Goal: Task Accomplishment & Management: Manage account settings

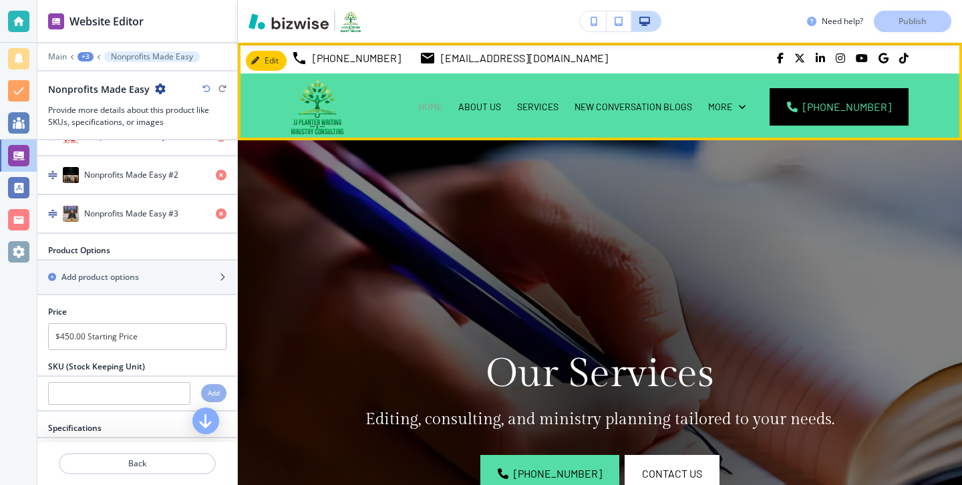
click at [442, 106] on p "HOME" at bounding box center [430, 106] width 24 height 13
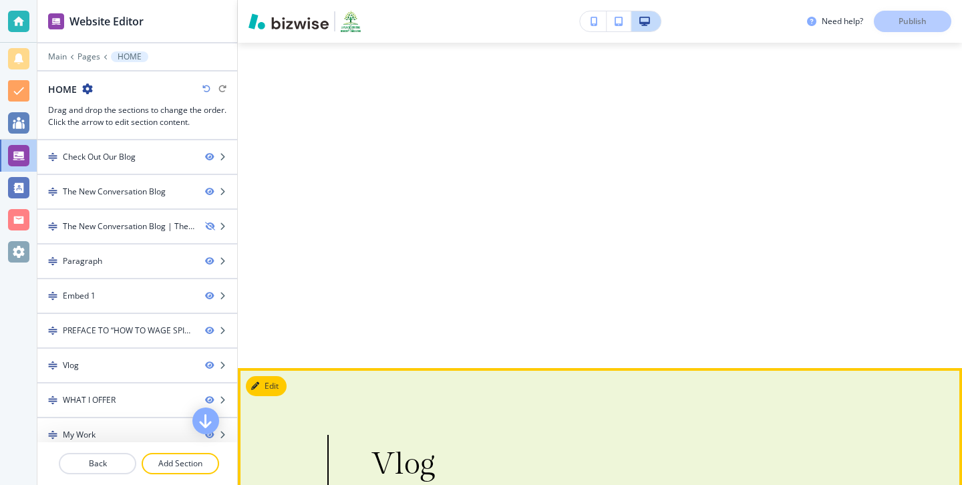
scroll to position [6697, 0]
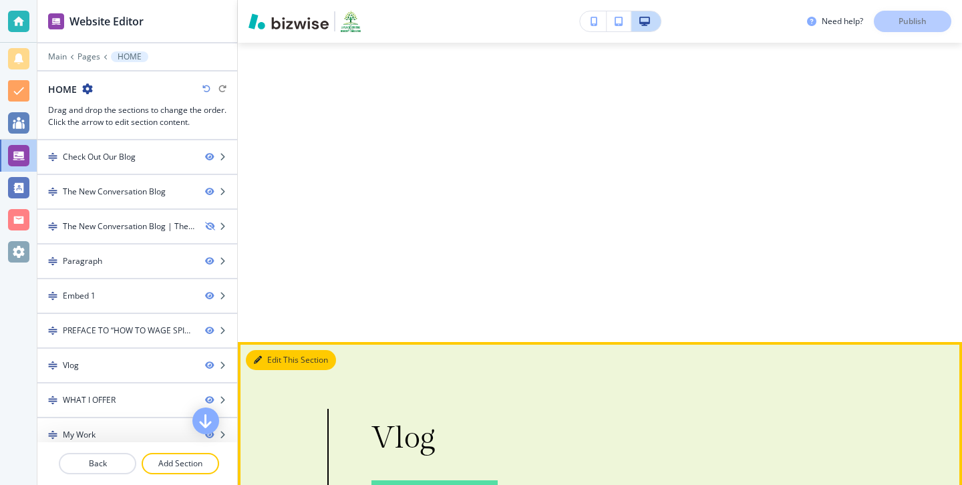
click at [258, 356] on icon "button" at bounding box center [258, 360] width 8 height 8
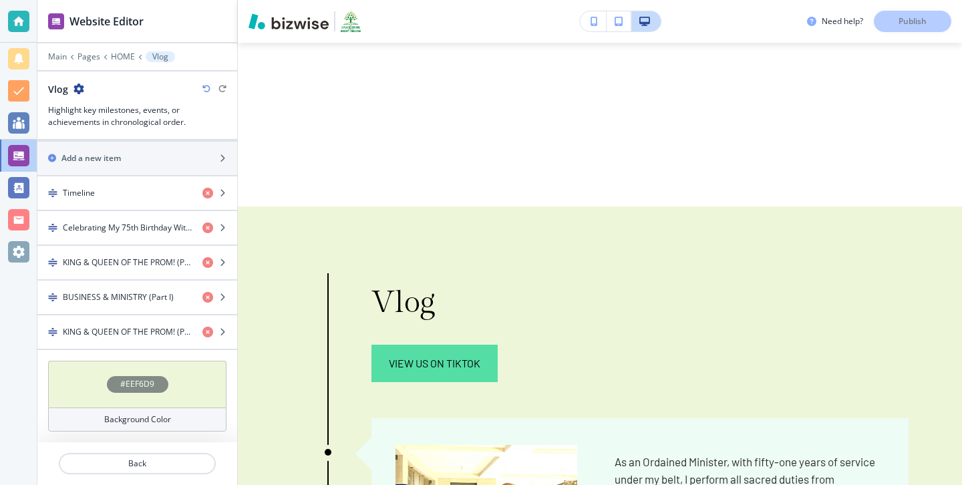
scroll to position [596, 0]
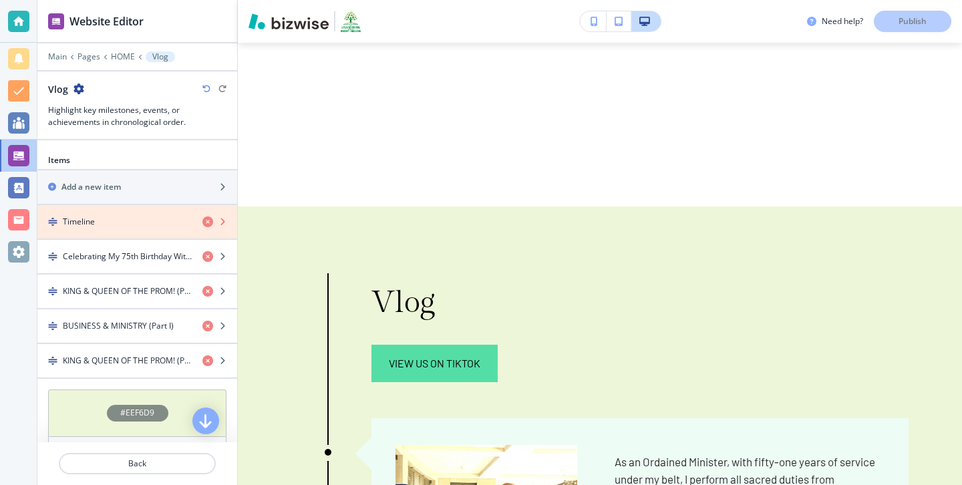
click at [206, 218] on icon "button" at bounding box center [207, 221] width 11 height 11
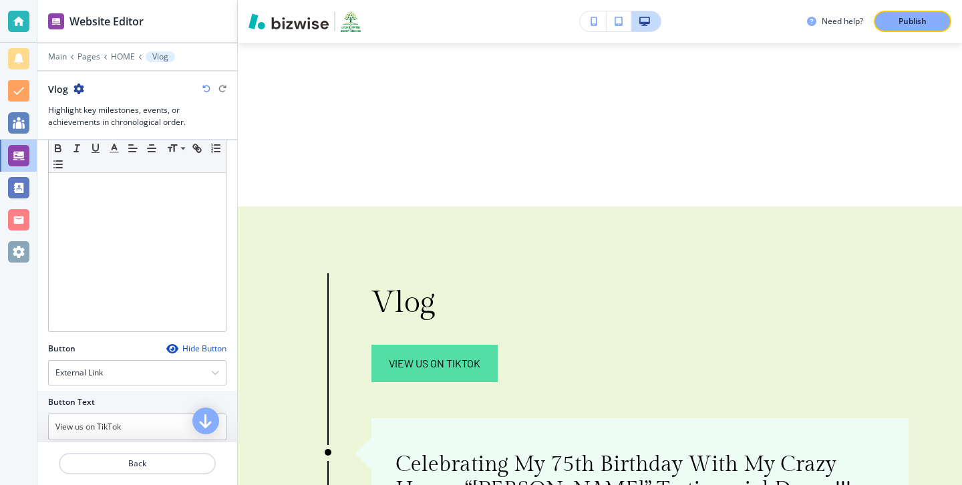
scroll to position [238, 0]
click at [180, 341] on div "Hide Button" at bounding box center [196, 339] width 60 height 11
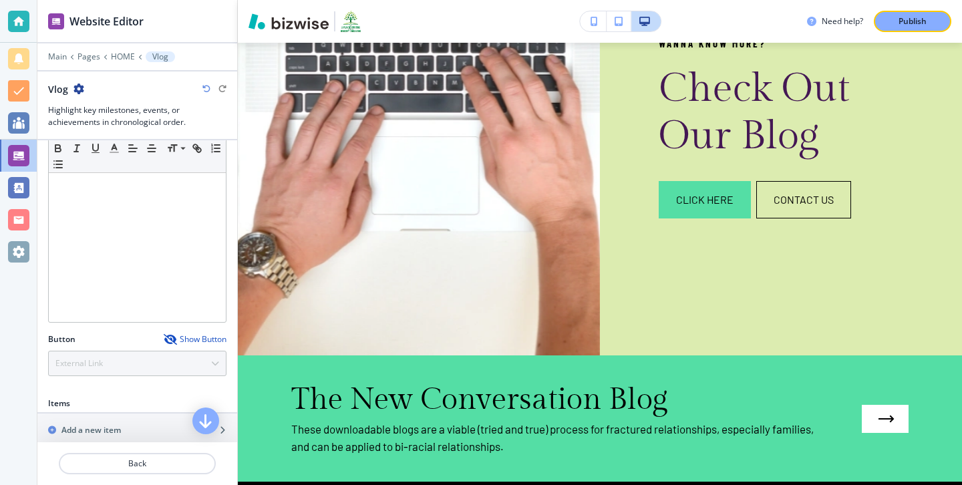
scroll to position [0, 0]
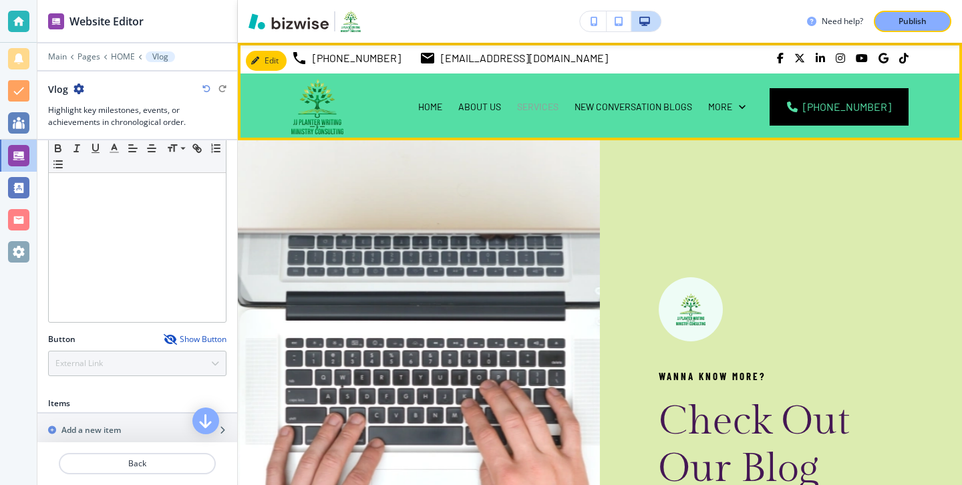
click at [558, 109] on p "SERVICES" at bounding box center [537, 106] width 41 height 13
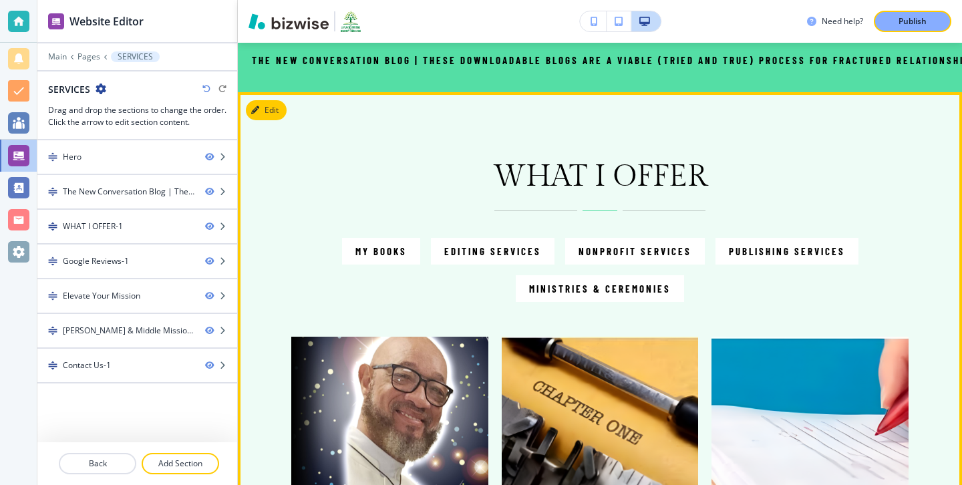
scroll to position [673, 0]
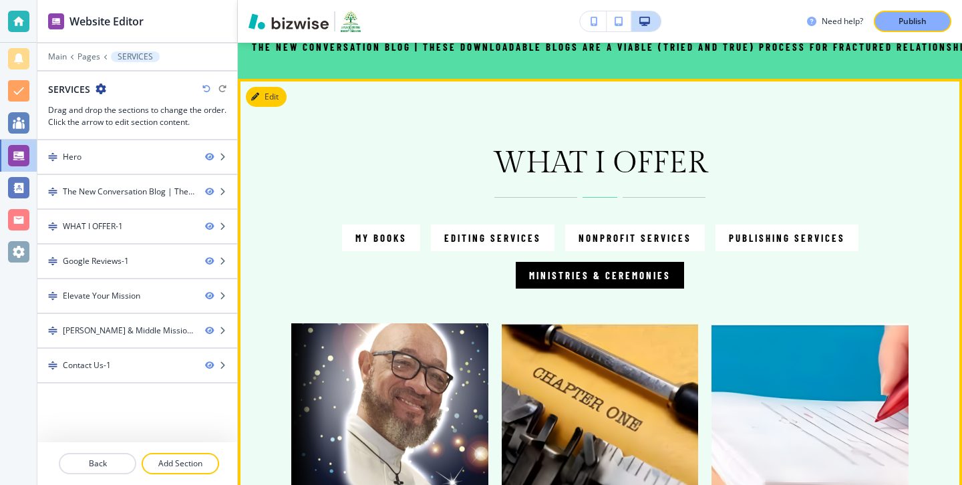
click at [610, 288] on button "Ministries & Ceremonies" at bounding box center [599, 275] width 168 height 27
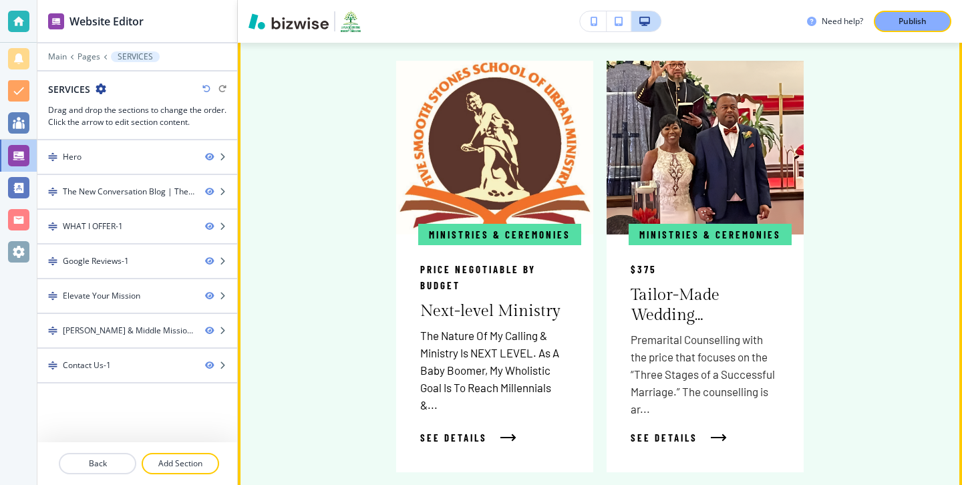
scroll to position [931, 0]
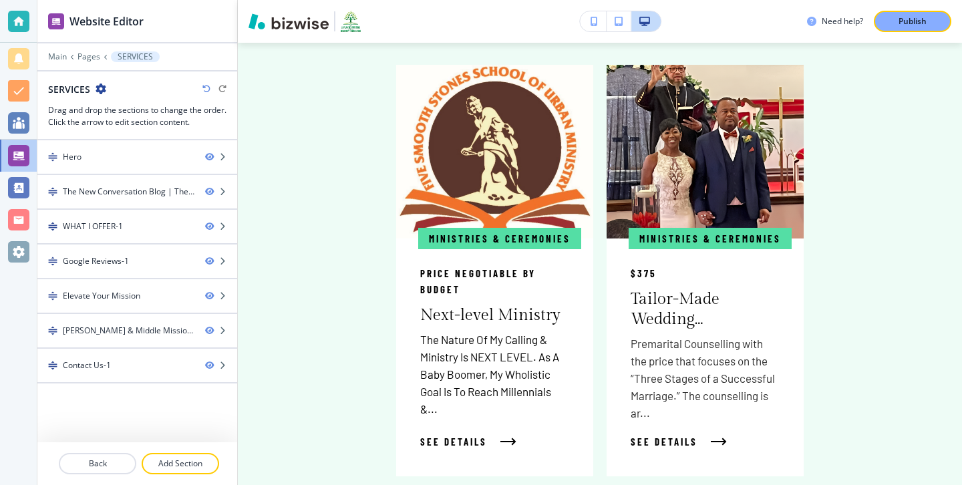
click at [44, 55] on div "Main Pages SERVICES" at bounding box center [137, 56] width 200 height 11
click at [54, 55] on p "Main" at bounding box center [57, 56] width 19 height 9
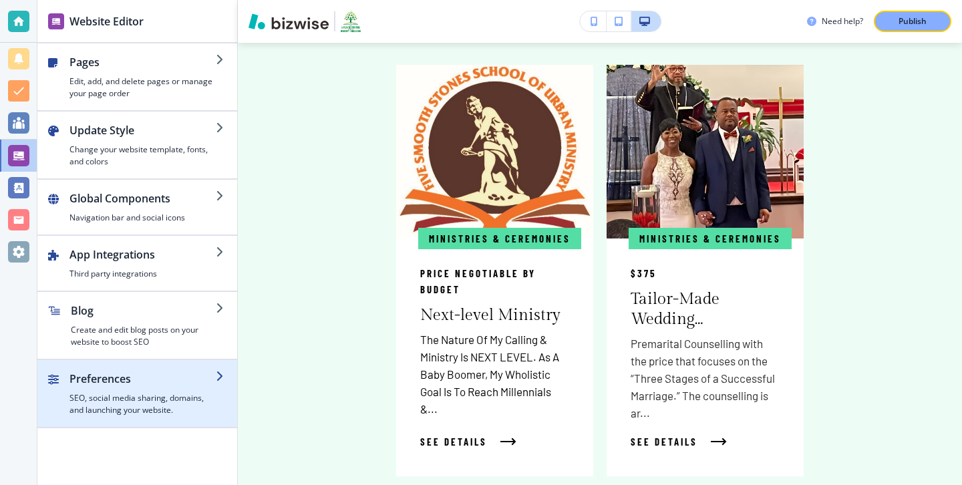
click at [168, 389] on div "button" at bounding box center [142, 389] width 146 height 5
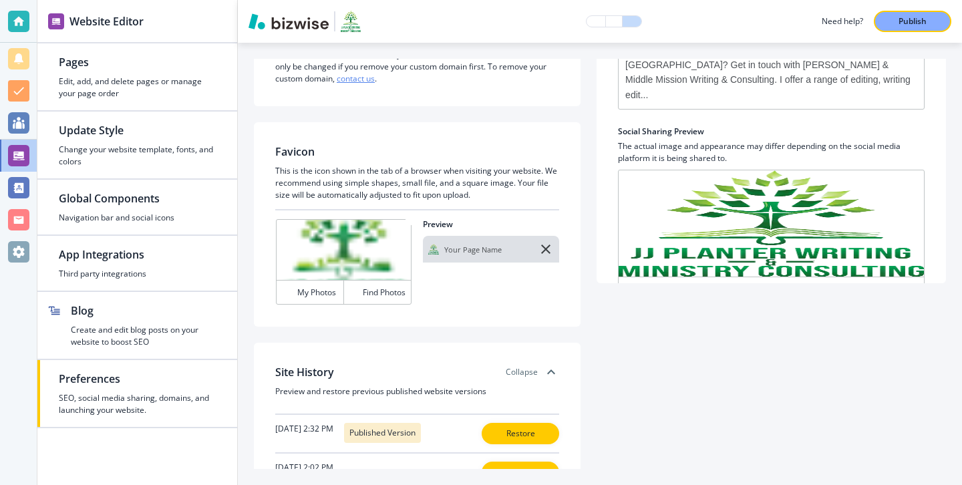
scroll to position [239, 0]
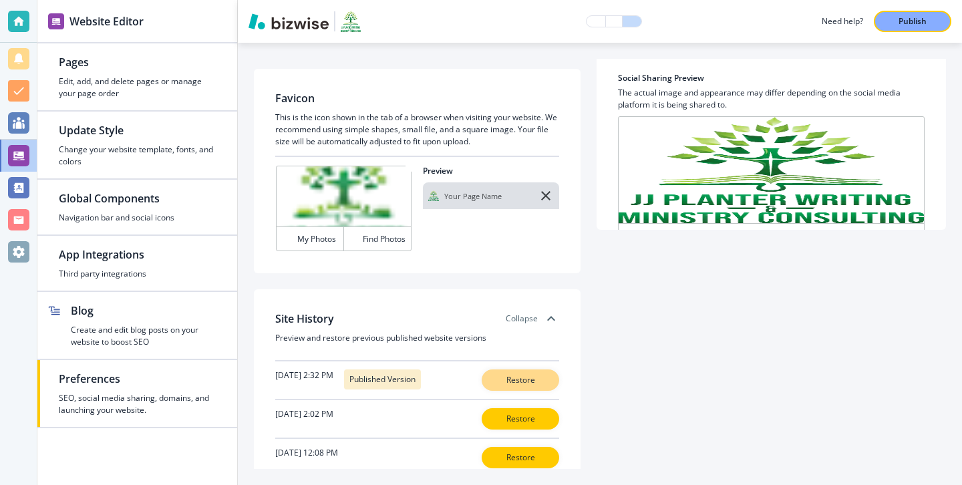
click at [512, 385] on p "Restore" at bounding box center [520, 380] width 43 height 12
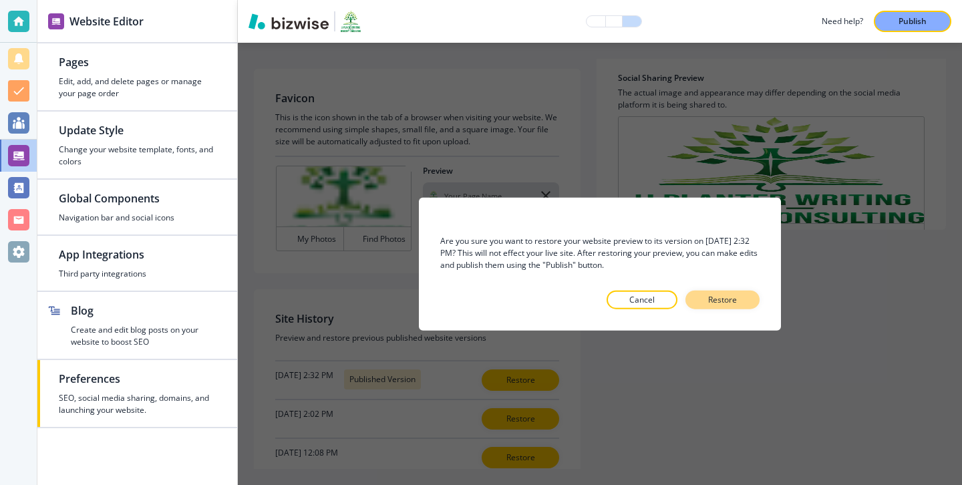
click at [722, 306] on button "Restore" at bounding box center [722, 299] width 74 height 19
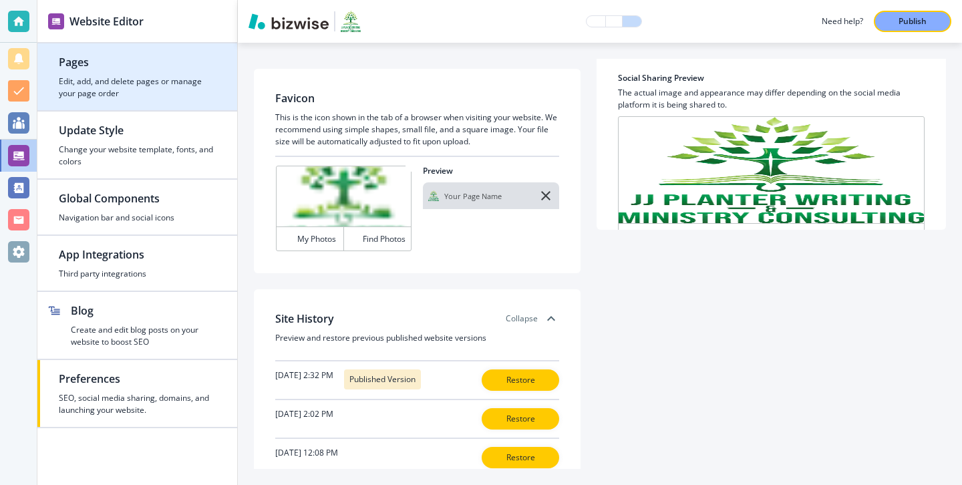
click at [163, 72] on div "button" at bounding box center [137, 72] width 157 height 5
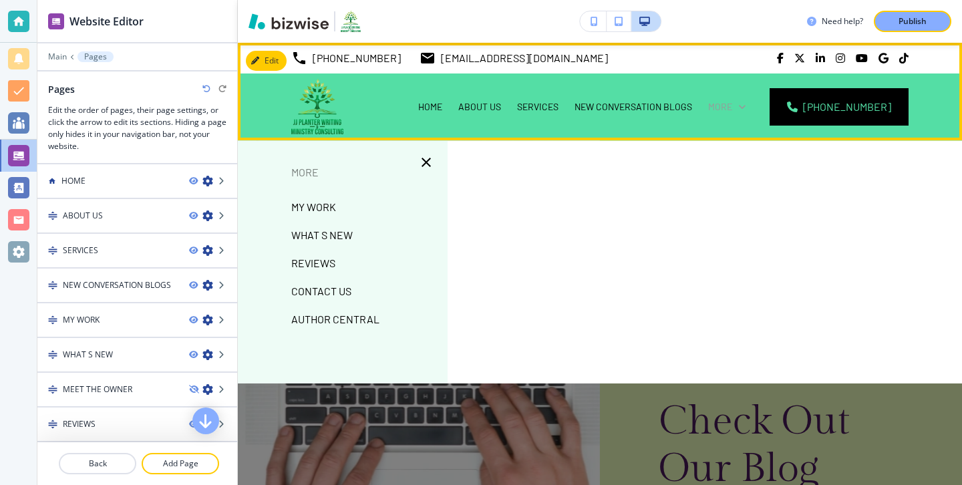
click at [745, 110] on div "More" at bounding box center [726, 106] width 37 height 13
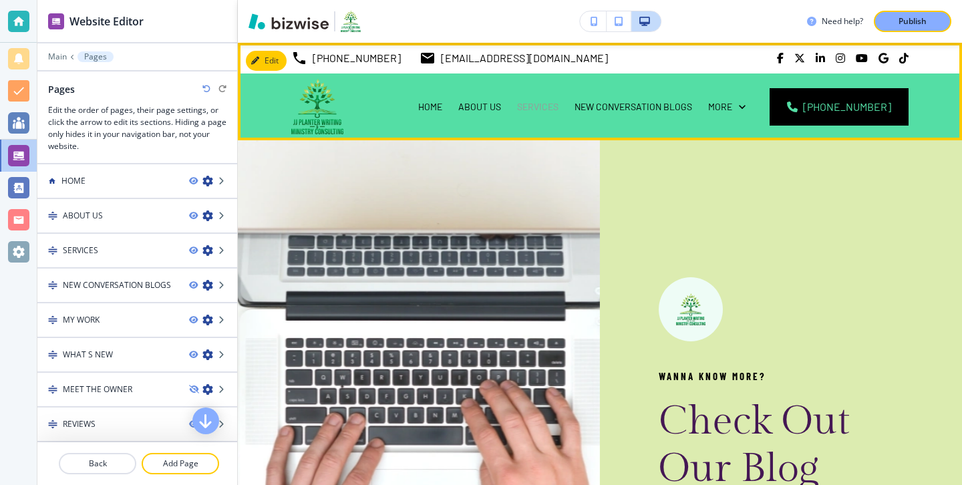
click at [546, 110] on p "SERVICES" at bounding box center [537, 106] width 41 height 13
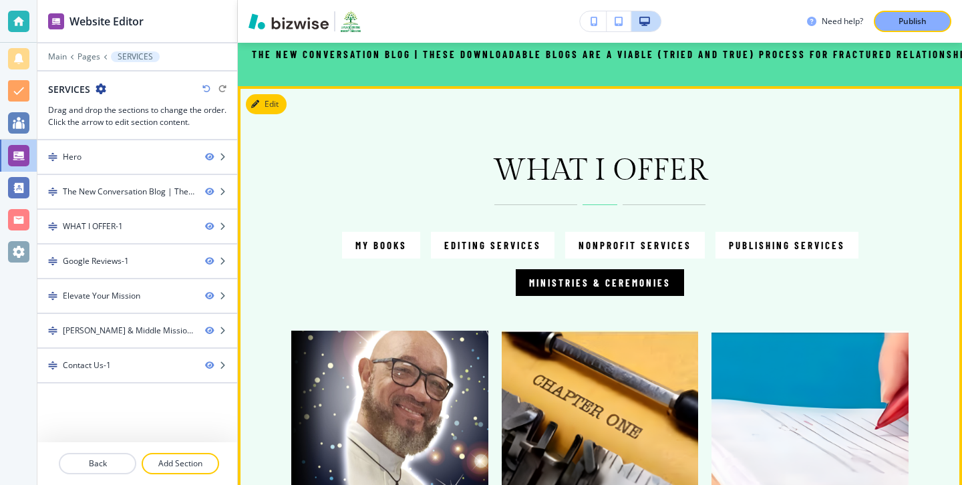
scroll to position [671, 0]
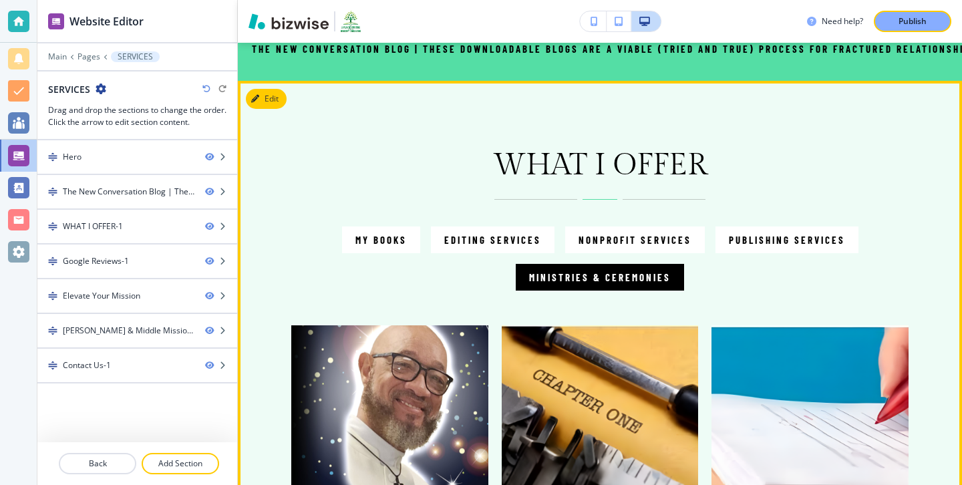
click at [572, 276] on p "Ministries & Ceremonies" at bounding box center [600, 277] width 142 height 16
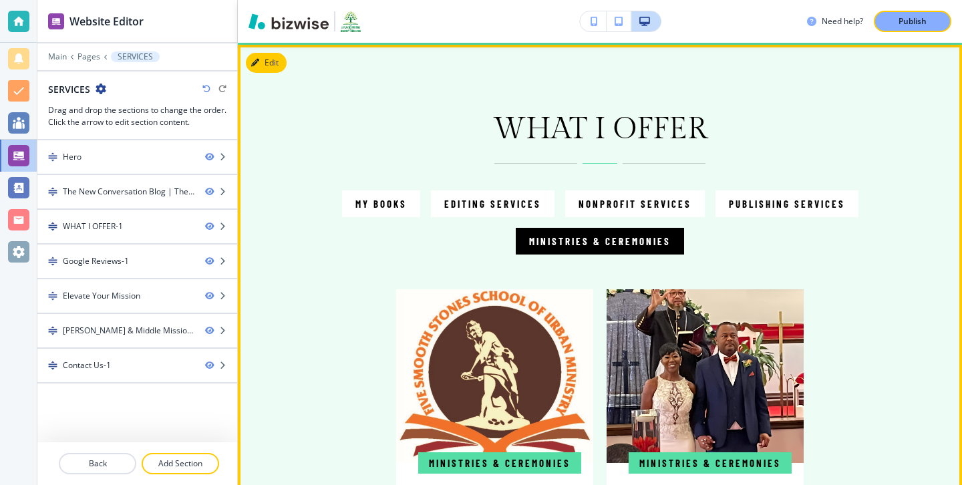
scroll to position [688, 0]
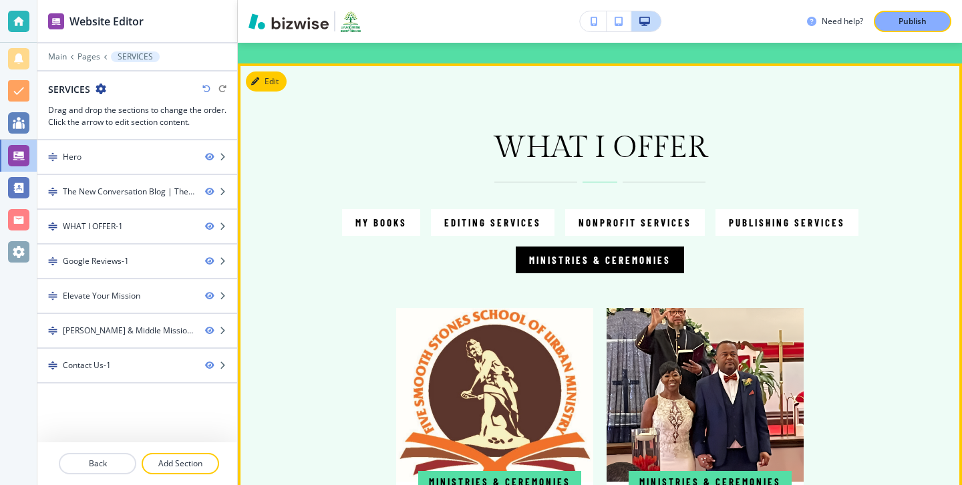
click at [271, 82] on div "Edit WHAT I OFFER My Books Editing Services Nonprofit Services Publishing Servi…" at bounding box center [600, 424] width 724 height 722
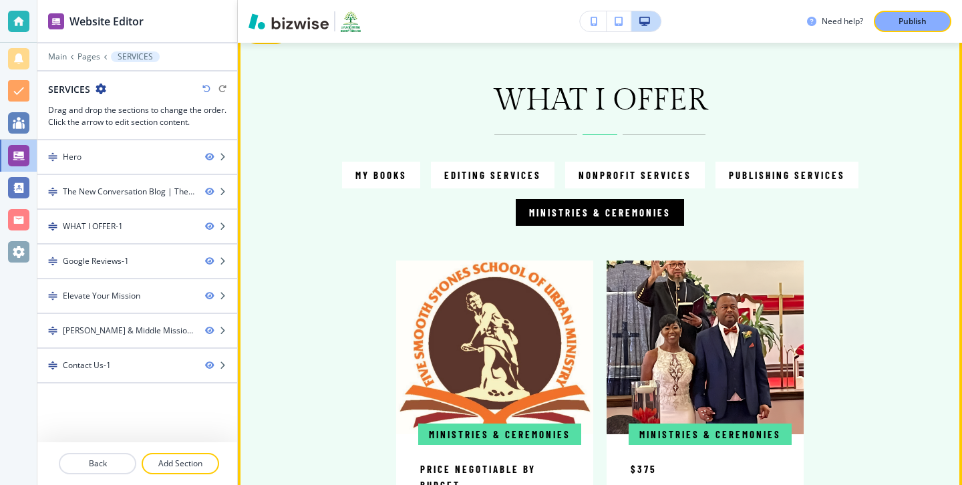
scroll to position [635, 0]
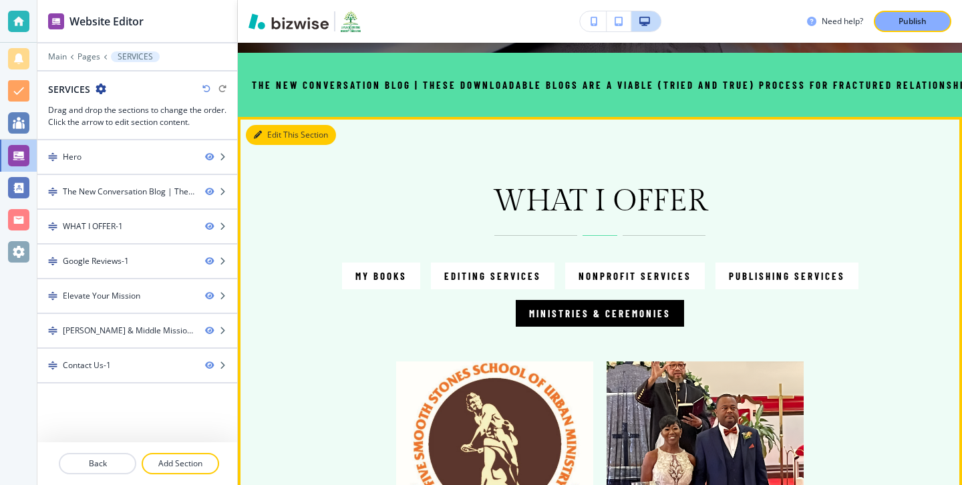
click at [263, 134] on button "Edit This Section" at bounding box center [291, 135] width 90 height 20
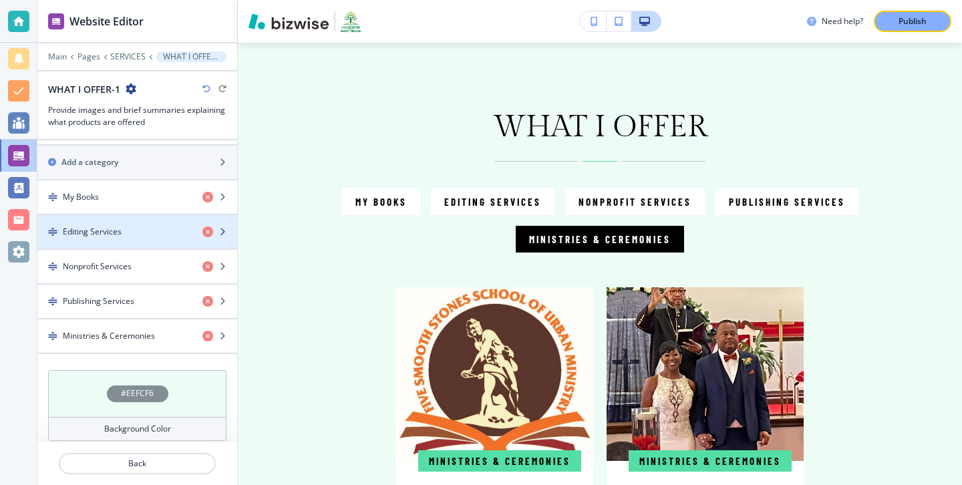
scroll to position [781, 0]
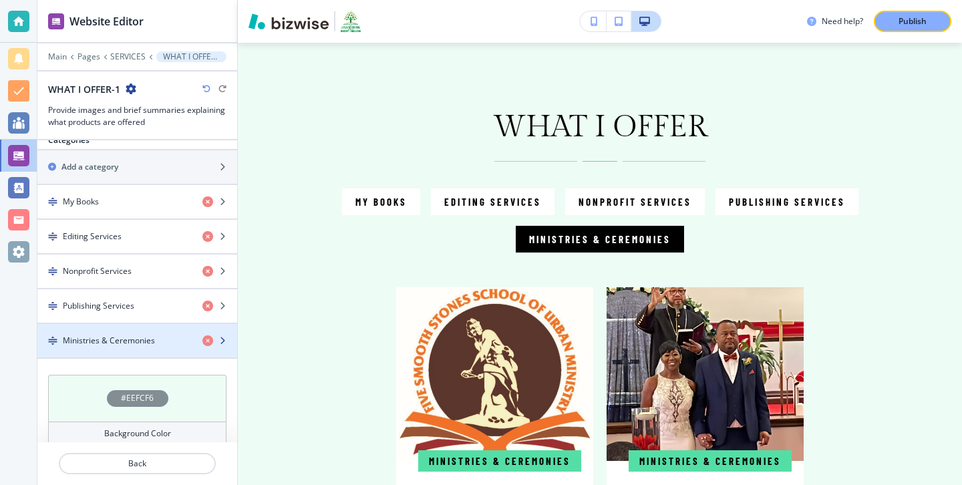
click at [166, 341] on div "Ministries & Ceremonies" at bounding box center [114, 341] width 154 height 12
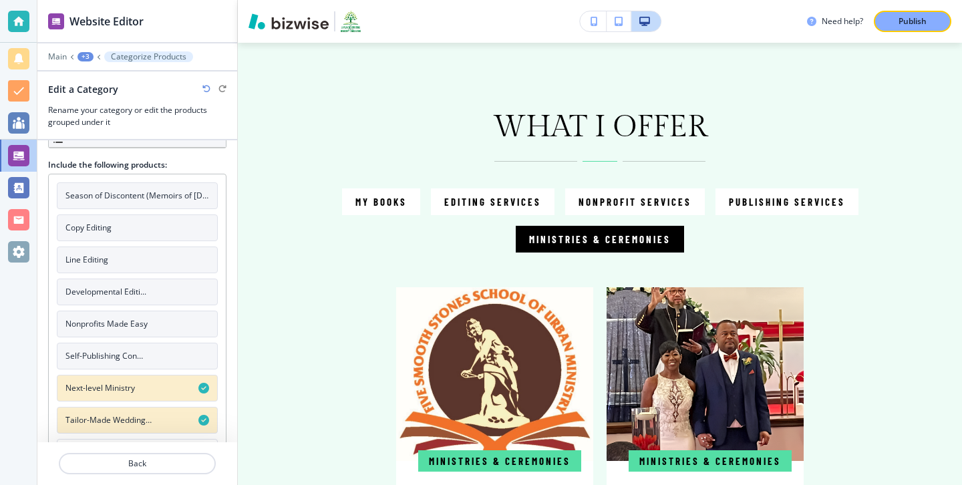
scroll to position [112, 0]
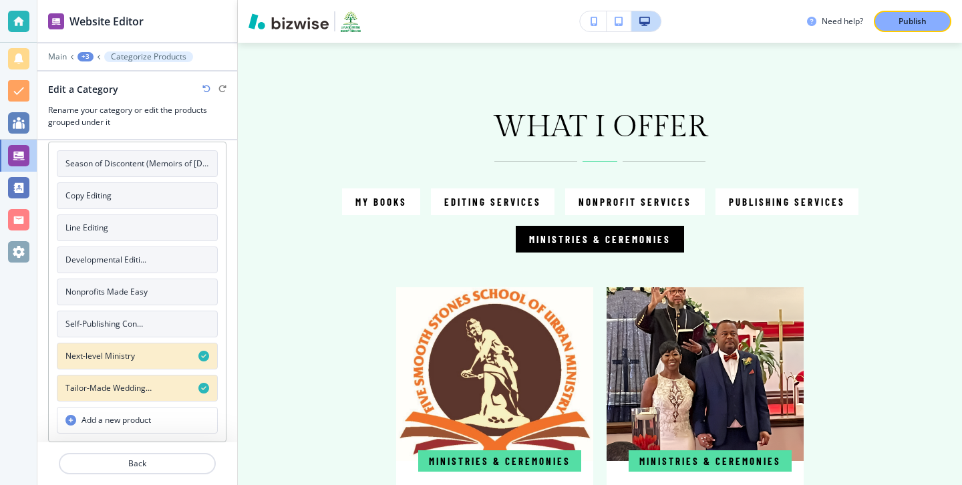
click at [158, 421] on button "Add a new product" at bounding box center [137, 420] width 161 height 27
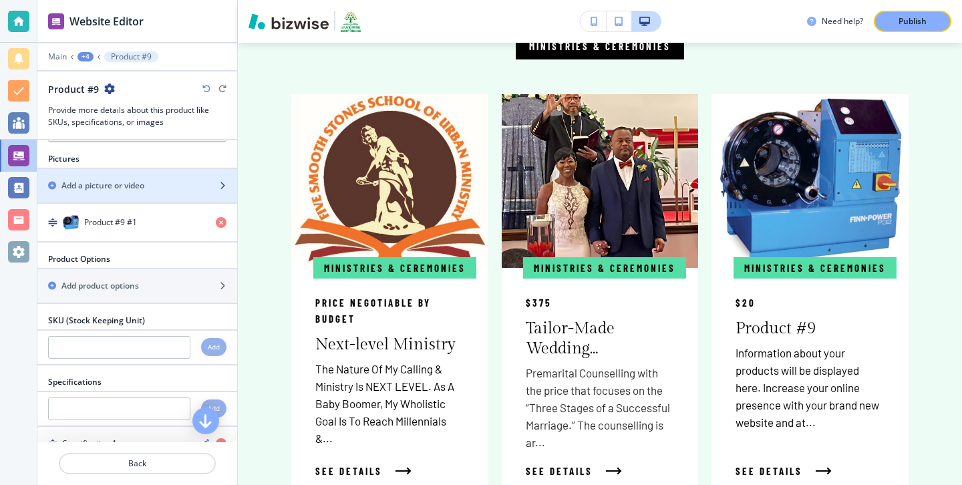
scroll to position [200, 0]
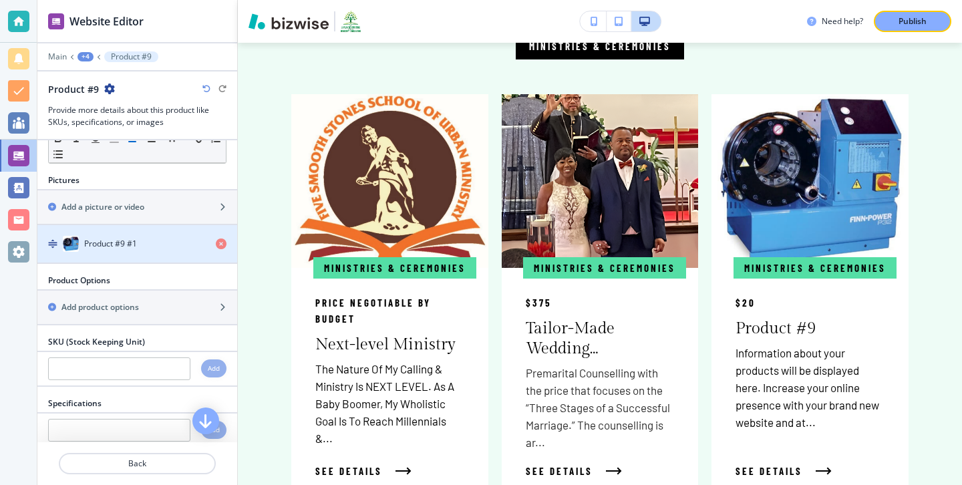
click at [108, 238] on h4 "Product #9 #1" at bounding box center [110, 244] width 53 height 12
click at [51, 240] on img "button" at bounding box center [52, 243] width 9 height 9
click at [187, 244] on div "Product #9 #1" at bounding box center [121, 244] width 168 height 16
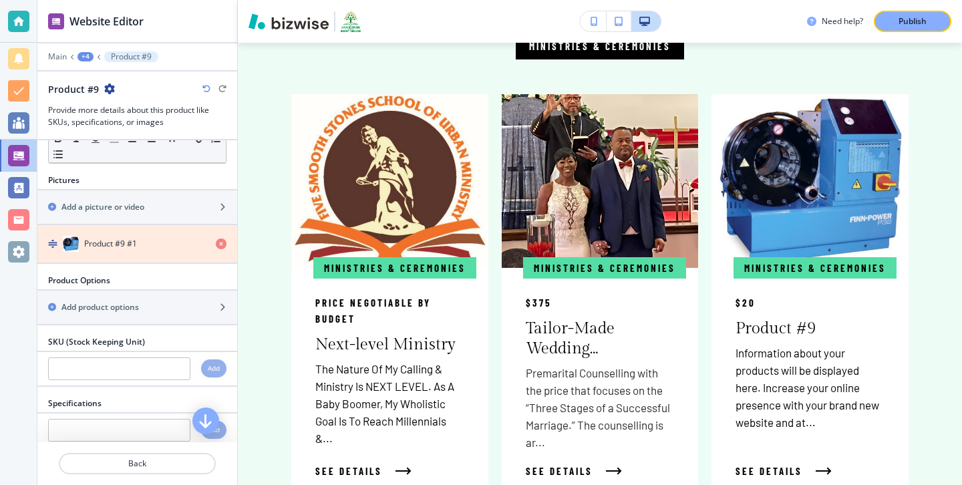
click at [218, 241] on icon "button" at bounding box center [221, 243] width 11 height 11
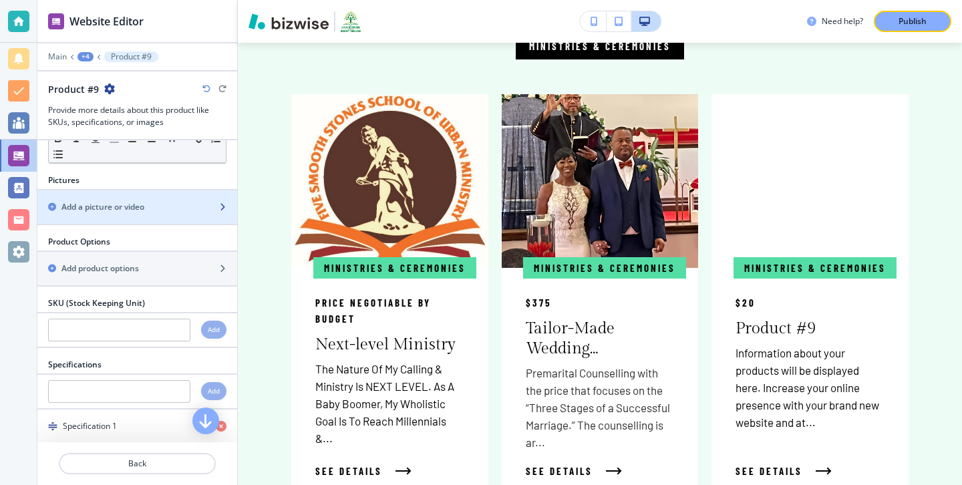
click at [193, 216] on div "button" at bounding box center [137, 218] width 200 height 11
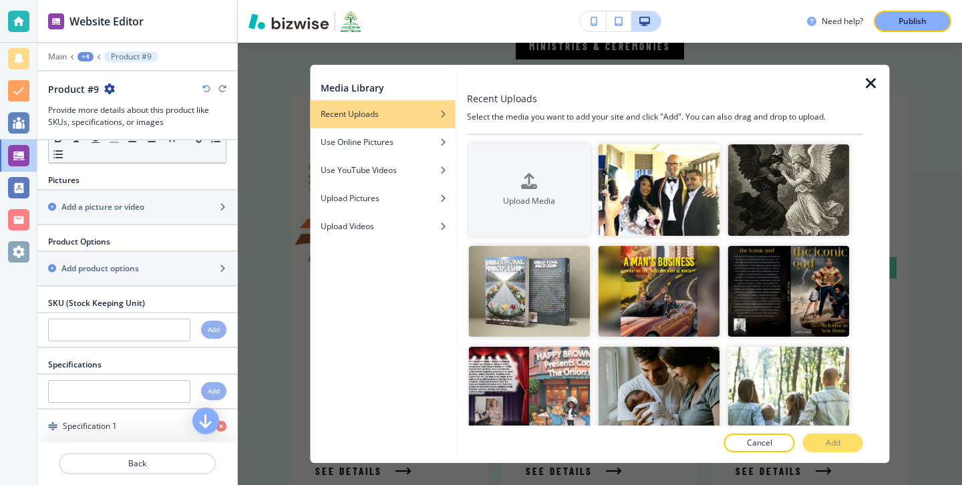
click at [546, 130] on div at bounding box center [664, 128] width 395 height 11
click at [658, 161] on img "button" at bounding box center [659, 189] width 122 height 91
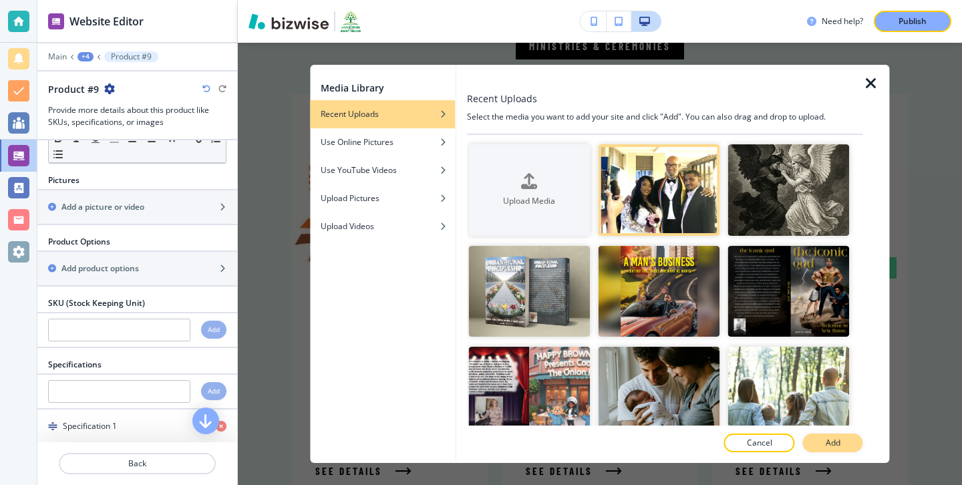
click at [835, 441] on p "Add" at bounding box center [832, 443] width 15 height 12
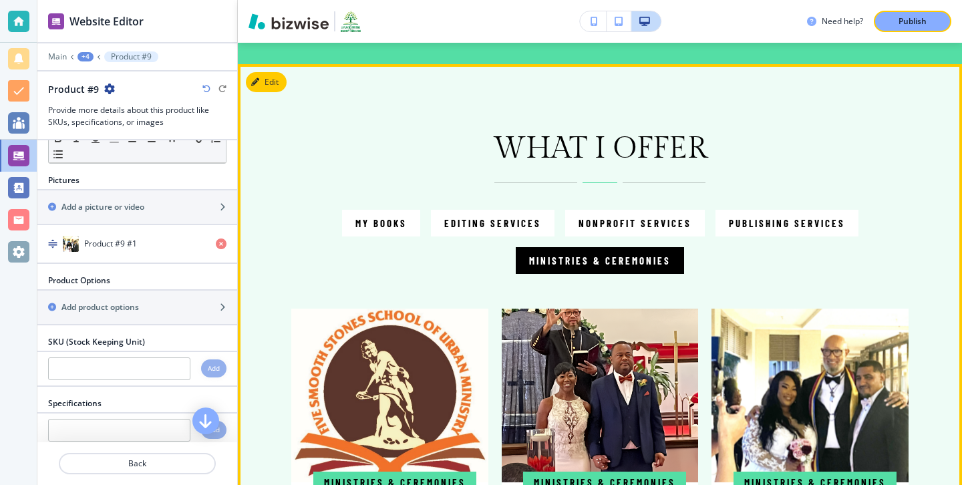
scroll to position [686, 0]
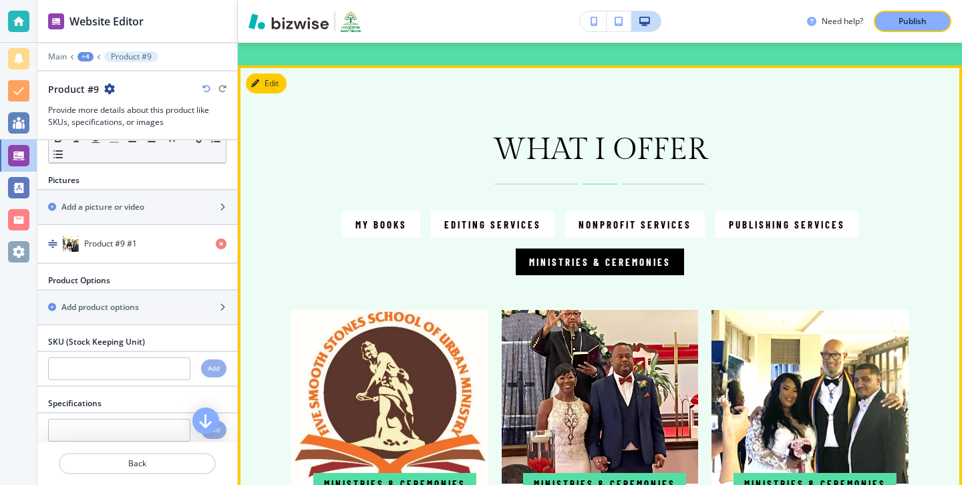
click at [641, 267] on p "Ministries & Ceremonies" at bounding box center [600, 262] width 142 height 16
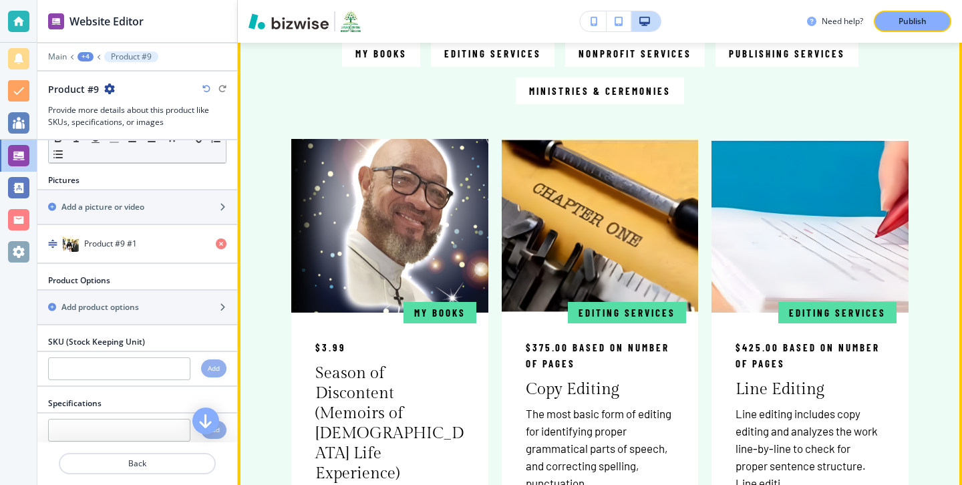
scroll to position [817, 0]
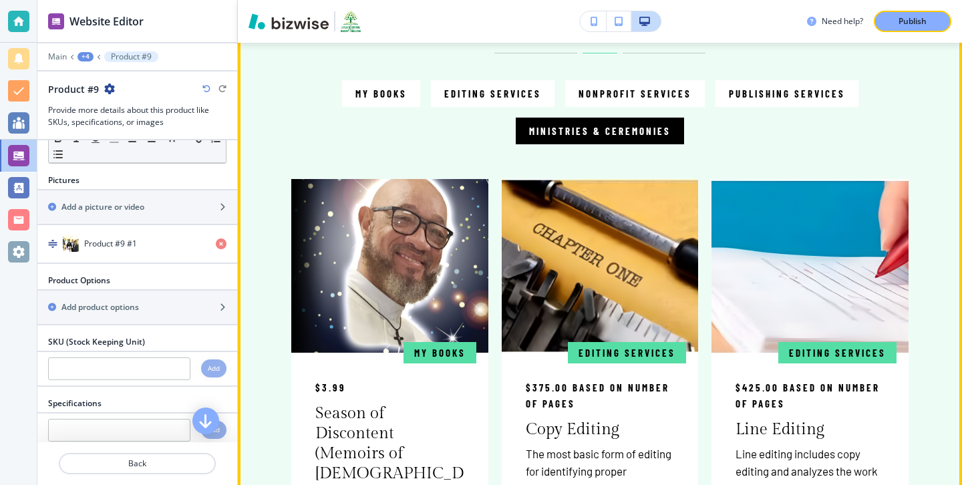
click at [638, 140] on button "Ministries & Ceremonies" at bounding box center [599, 131] width 168 height 27
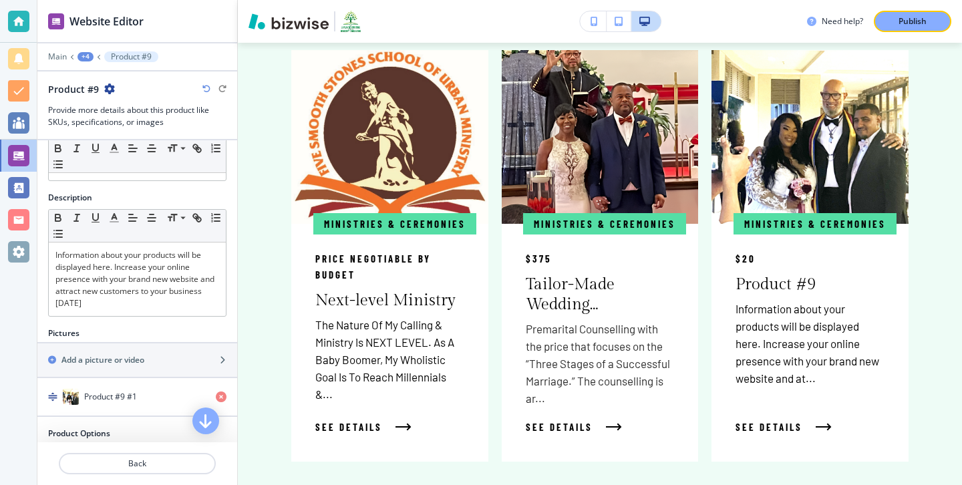
scroll to position [34, 0]
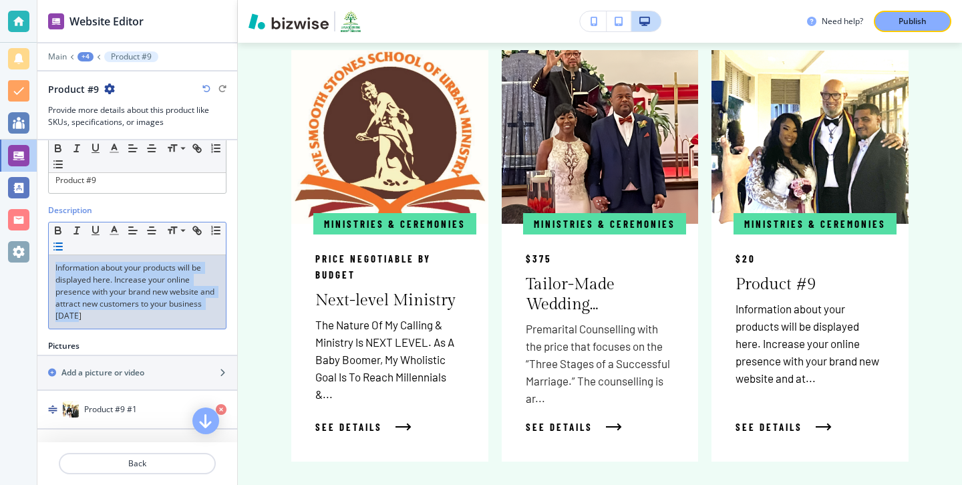
drag, startPoint x: 110, startPoint y: 317, endPoint x: 51, endPoint y: 247, distance: 90.5
click at [51, 246] on div "Small Normal Large Huge Information about your products will be displayed here.…" at bounding box center [137, 276] width 178 height 108
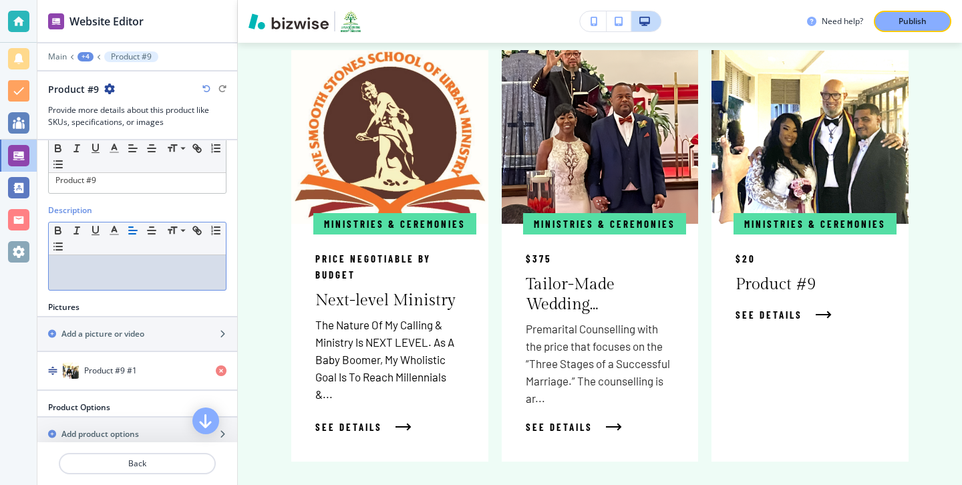
click at [186, 270] on p at bounding box center [137, 268] width 164 height 12
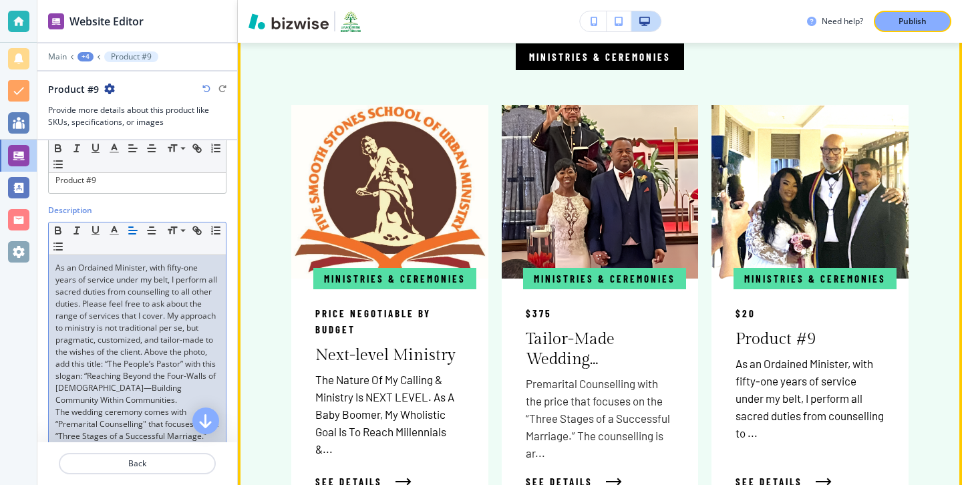
scroll to position [899, 0]
